Goal: Task Accomplishment & Management: Manage account settings

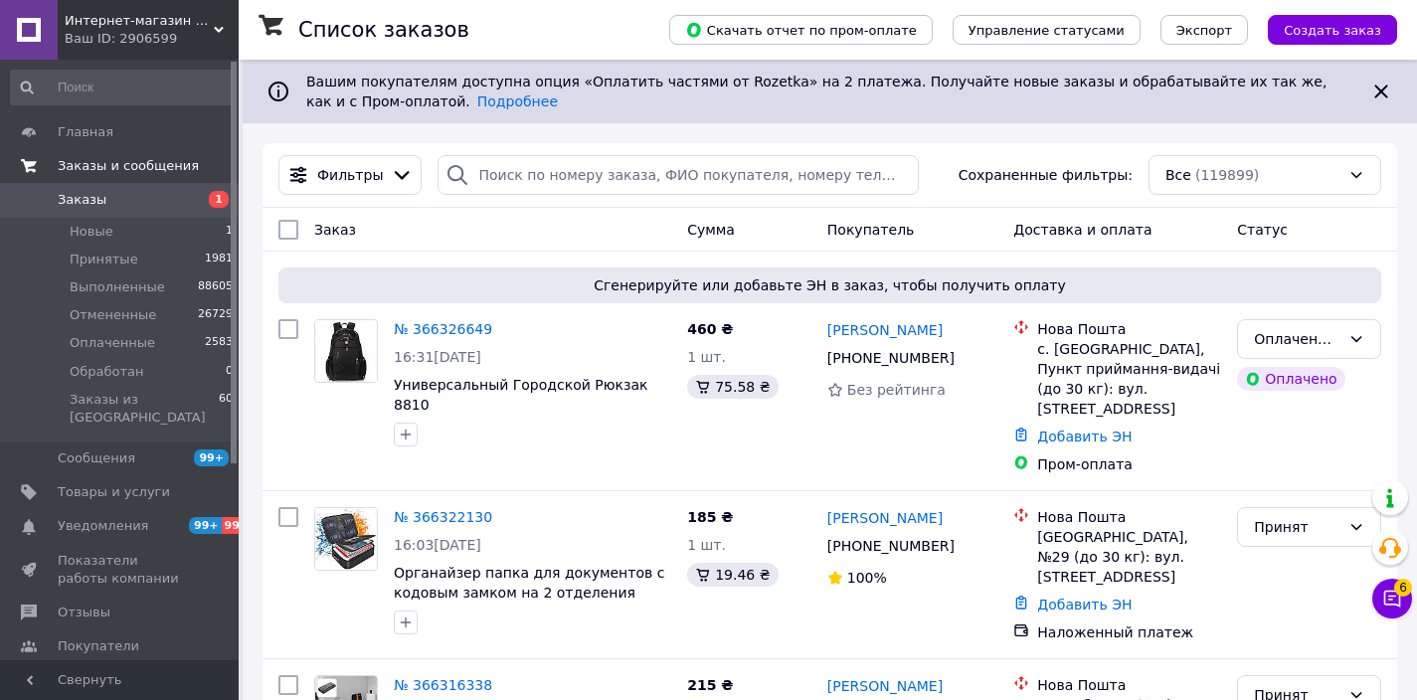
click at [148, 176] on link "Заказы и сообщения" at bounding box center [122, 166] width 245 height 34
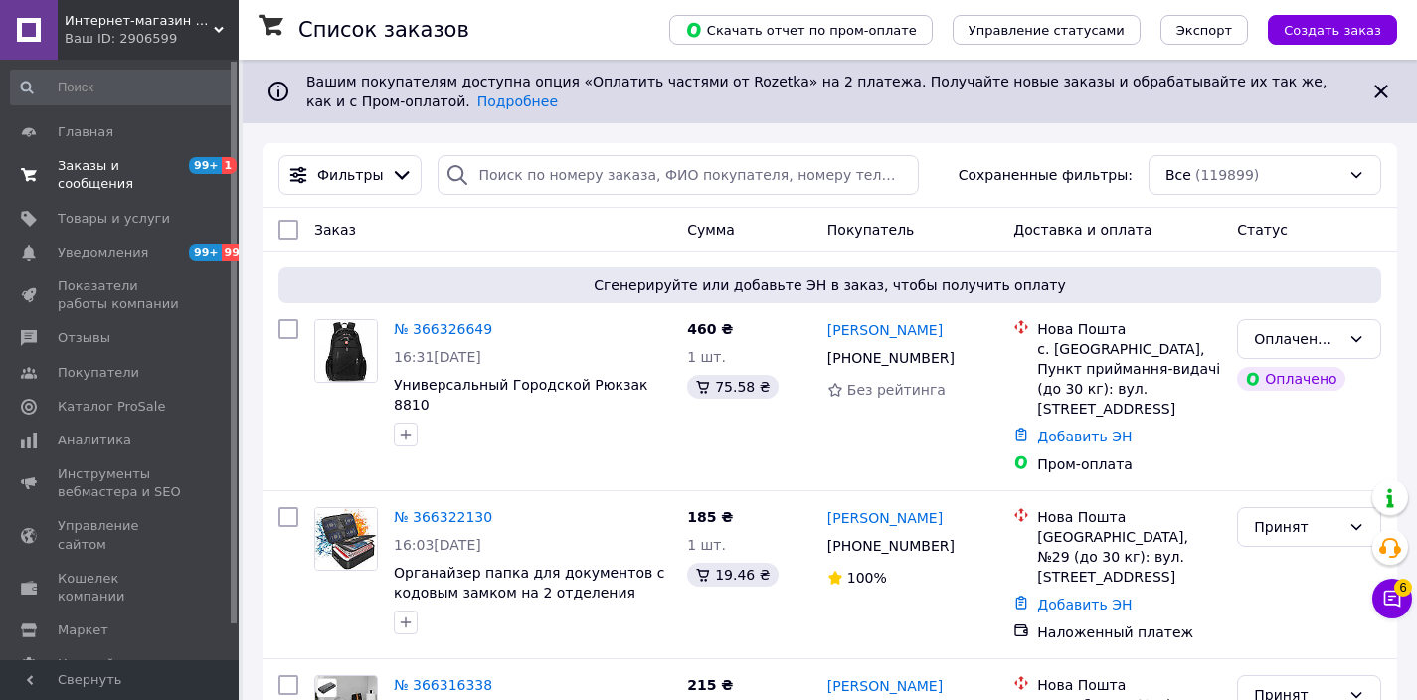
click at [149, 191] on span "Заказы и сообщения" at bounding box center [121, 175] width 126 height 36
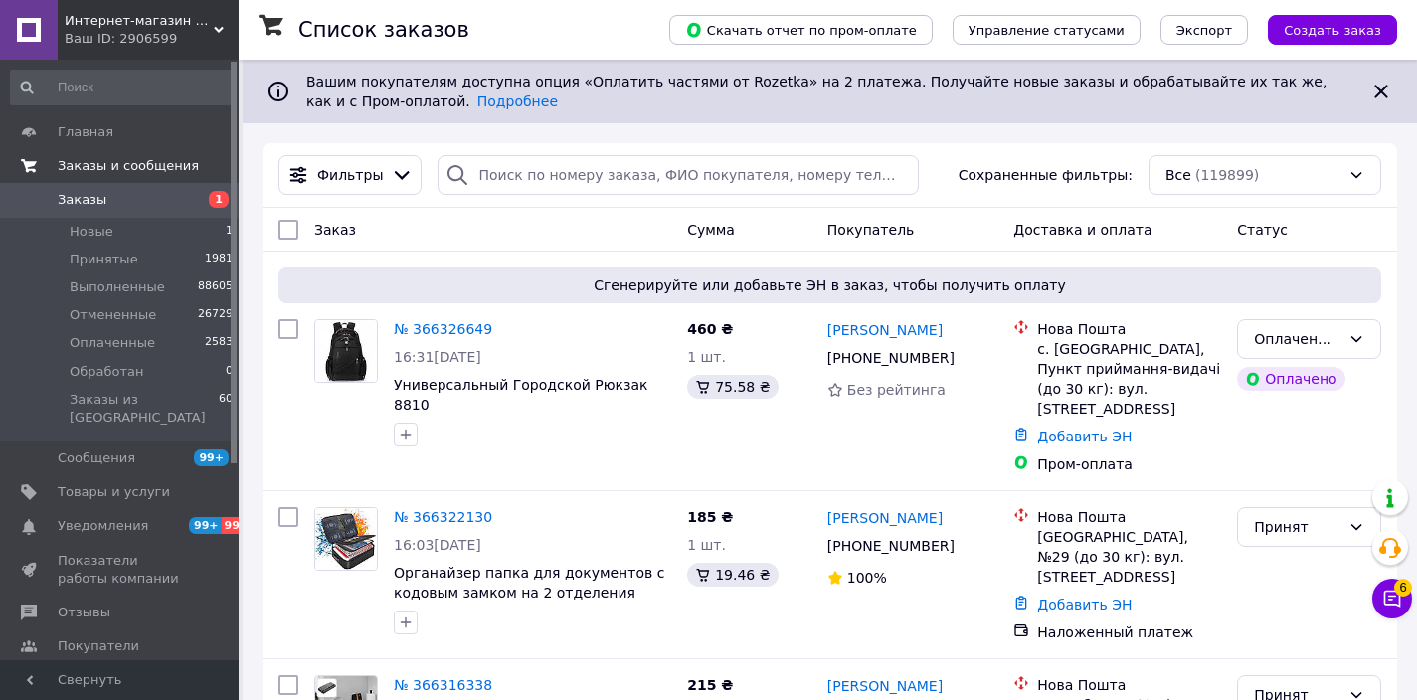
click at [137, 168] on span "Заказы и сообщения" at bounding box center [128, 166] width 141 height 18
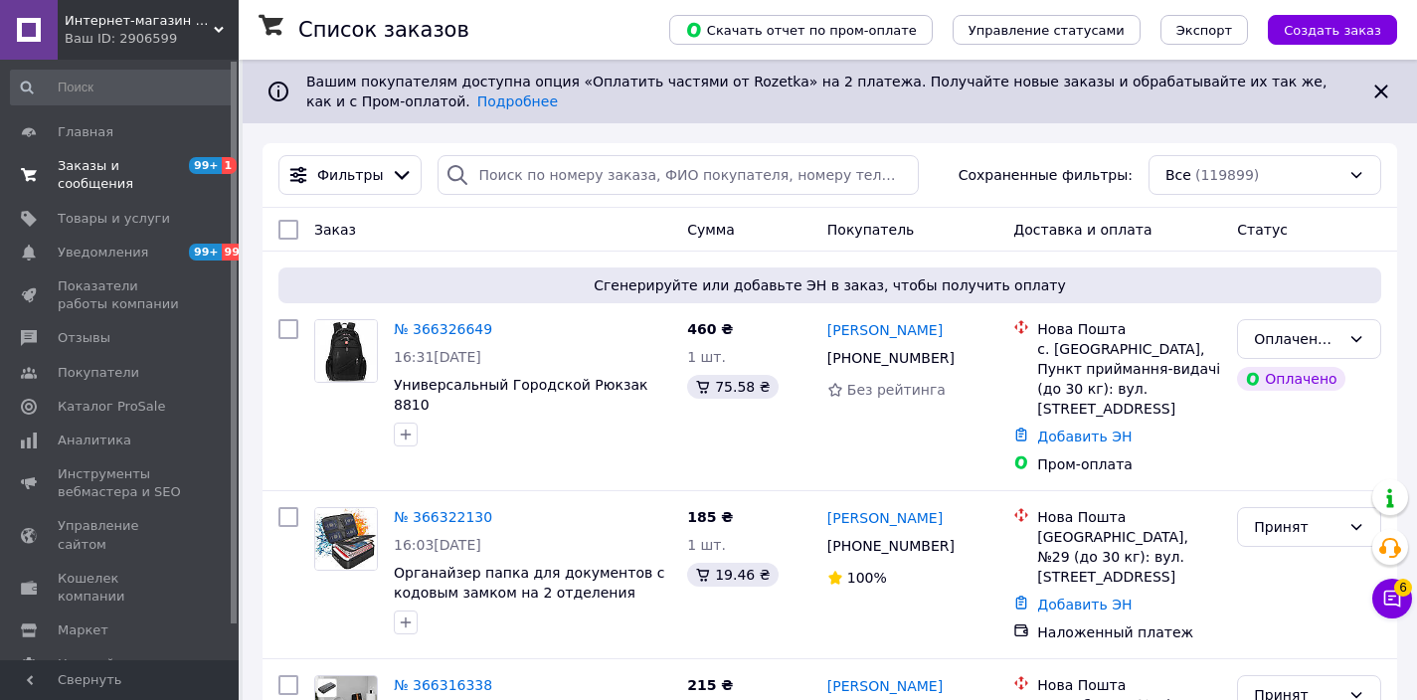
click at [136, 175] on span "Заказы и сообщения" at bounding box center [121, 175] width 126 height 36
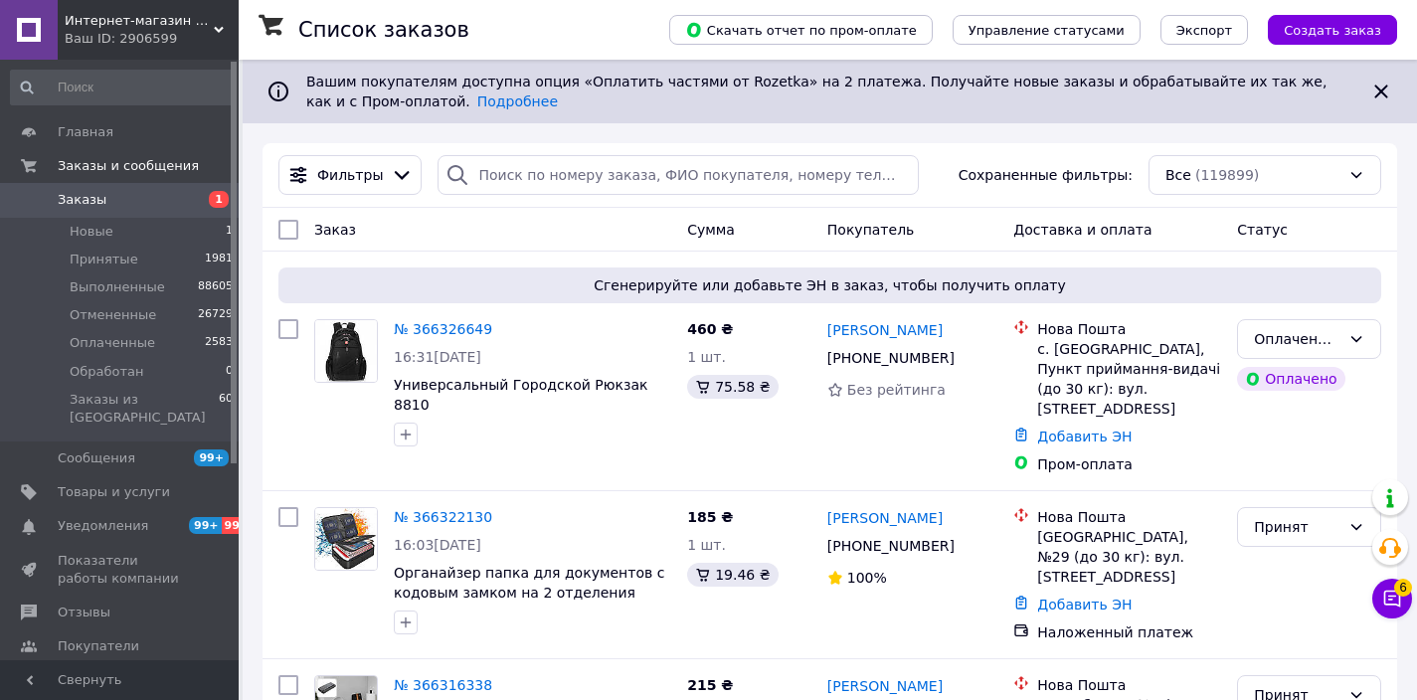
click at [209, 192] on span "1" at bounding box center [211, 200] width 55 height 18
click at [126, 607] on link "Отзывы" at bounding box center [122, 613] width 245 height 34
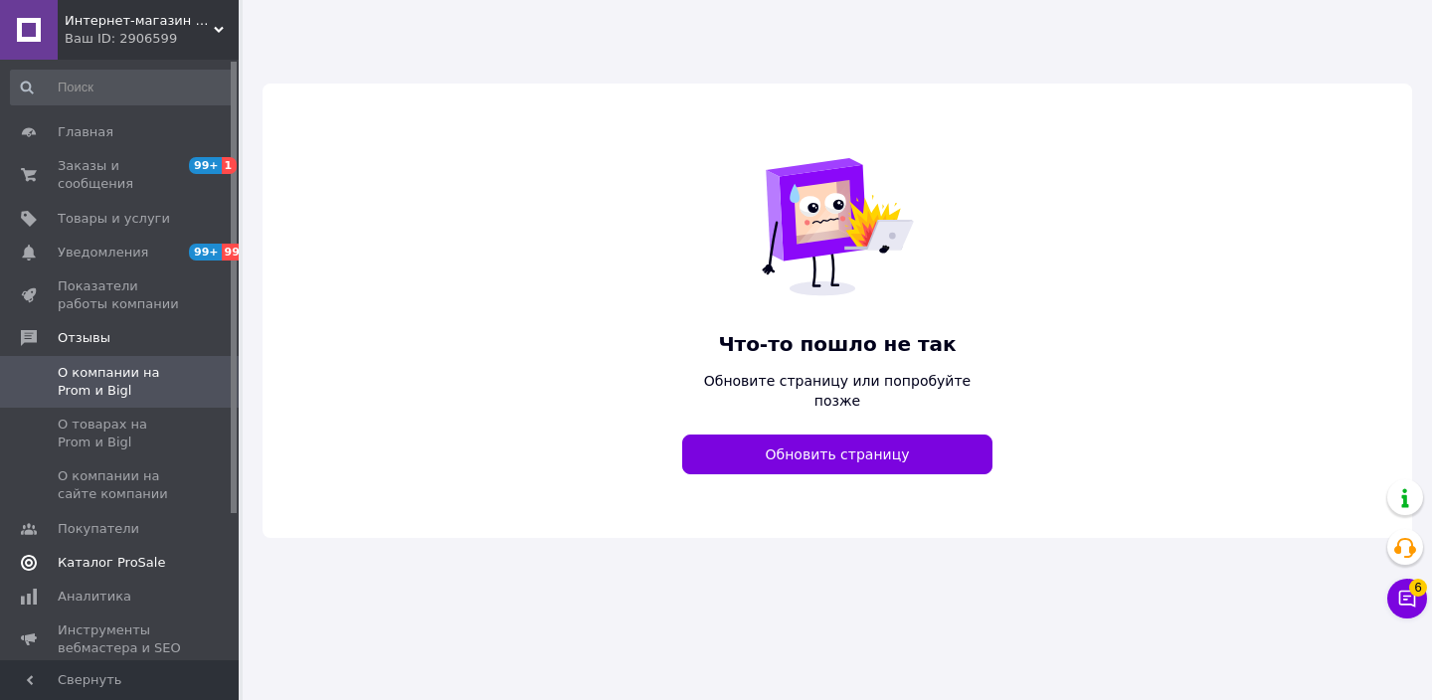
click at [137, 563] on span "Каталог ProSale" at bounding box center [111, 563] width 107 height 18
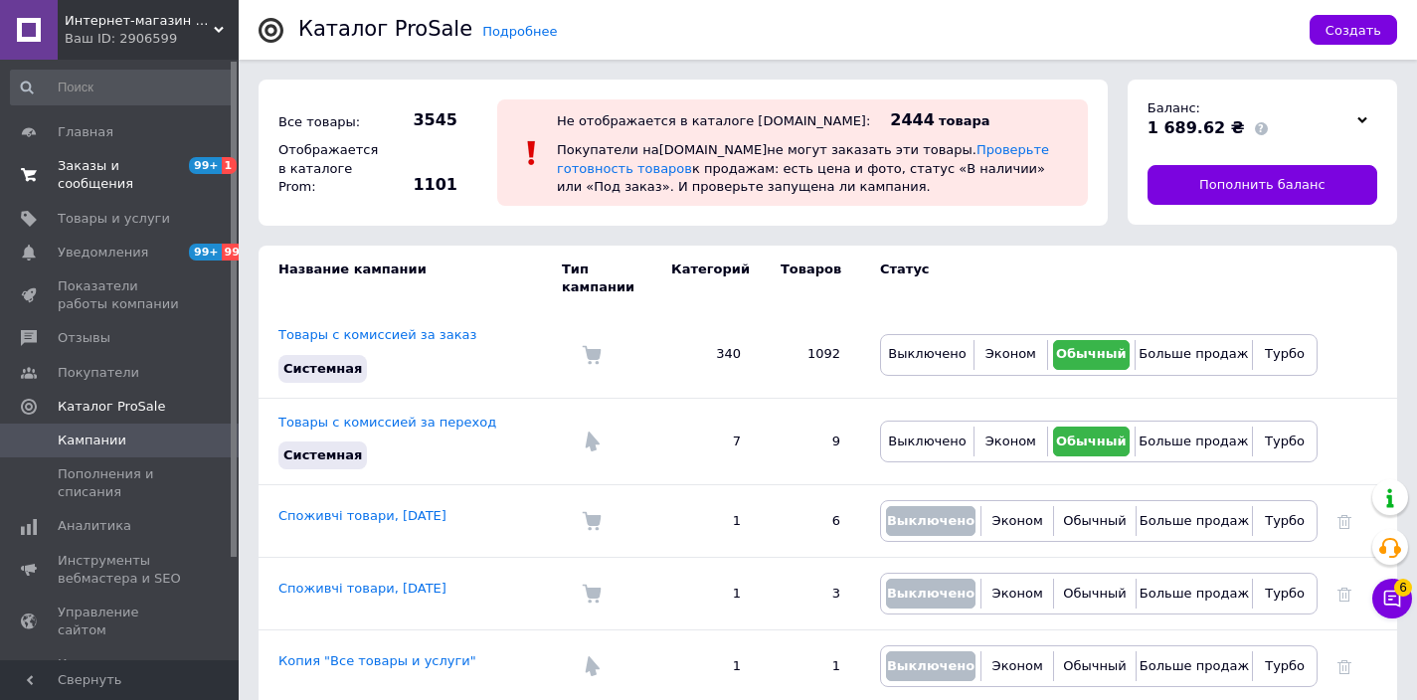
click at [142, 174] on span "Заказы и сообщения" at bounding box center [121, 175] width 126 height 36
